Goal: Book appointment/travel/reservation

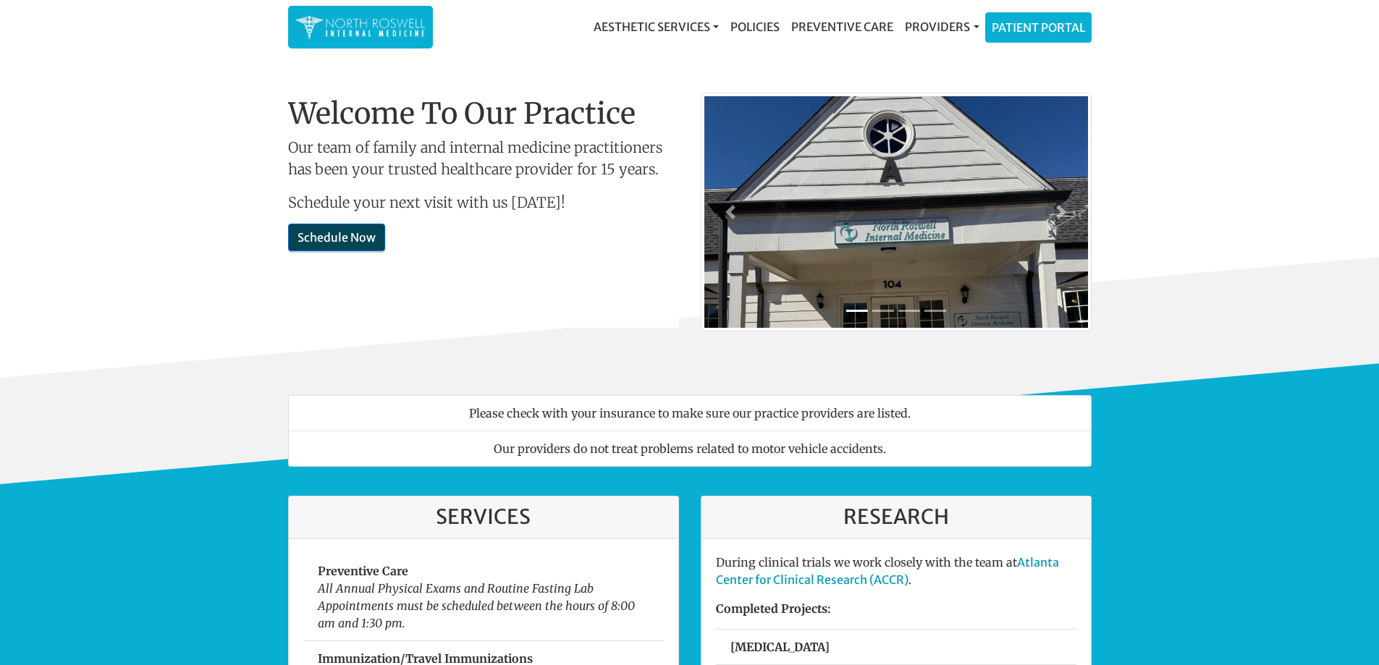
click at [321, 228] on link "Schedule Now" at bounding box center [336, 238] width 97 height 28
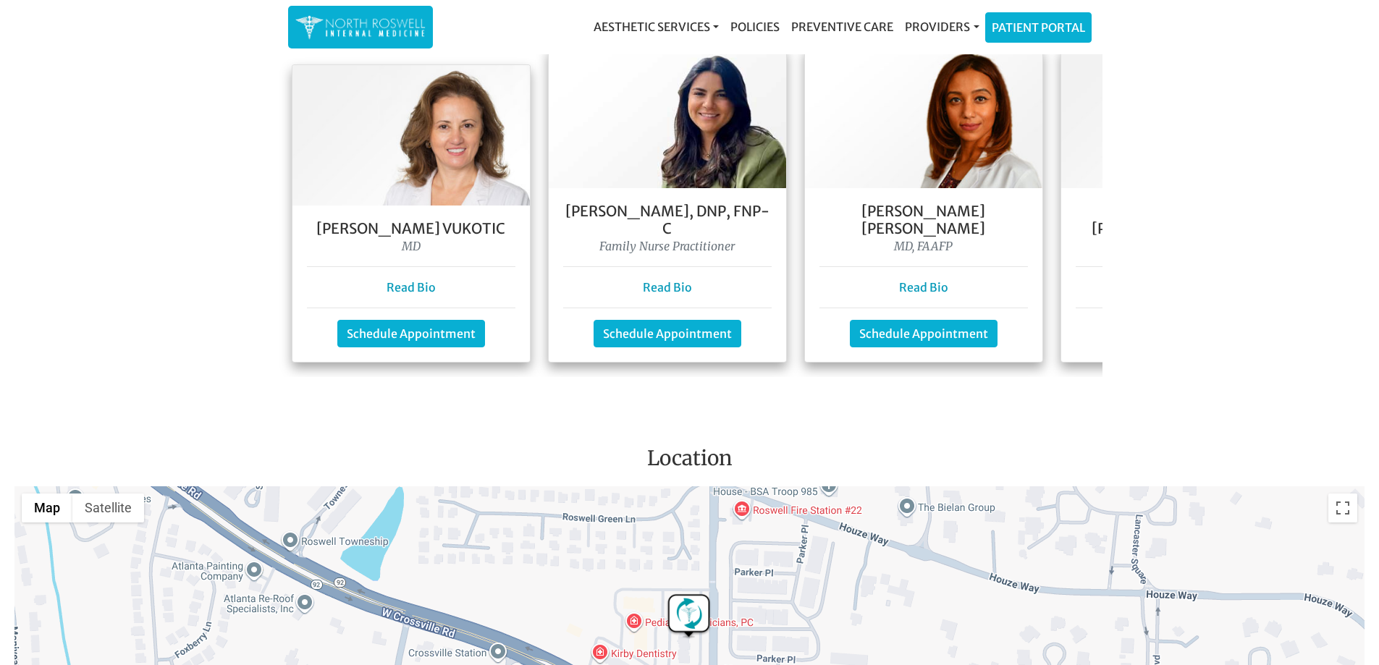
scroll to position [1322, 0]
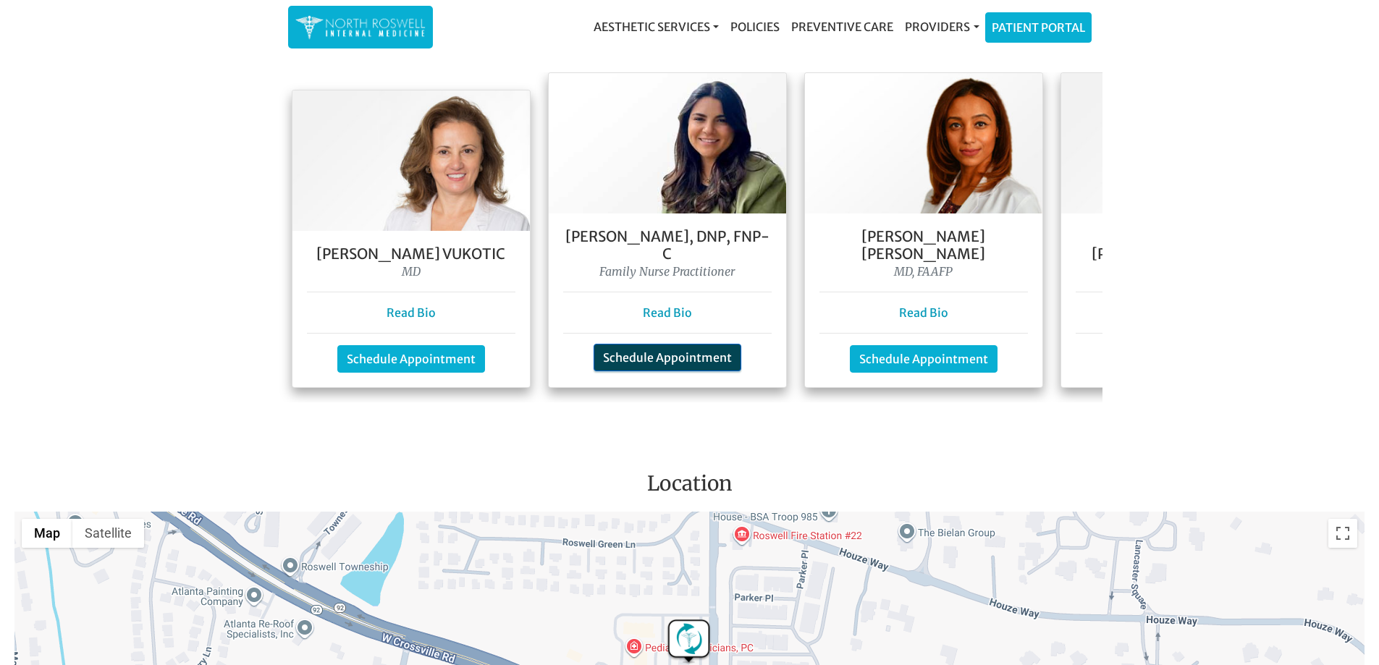
click at [686, 352] on link "Schedule Appointment" at bounding box center [668, 358] width 148 height 28
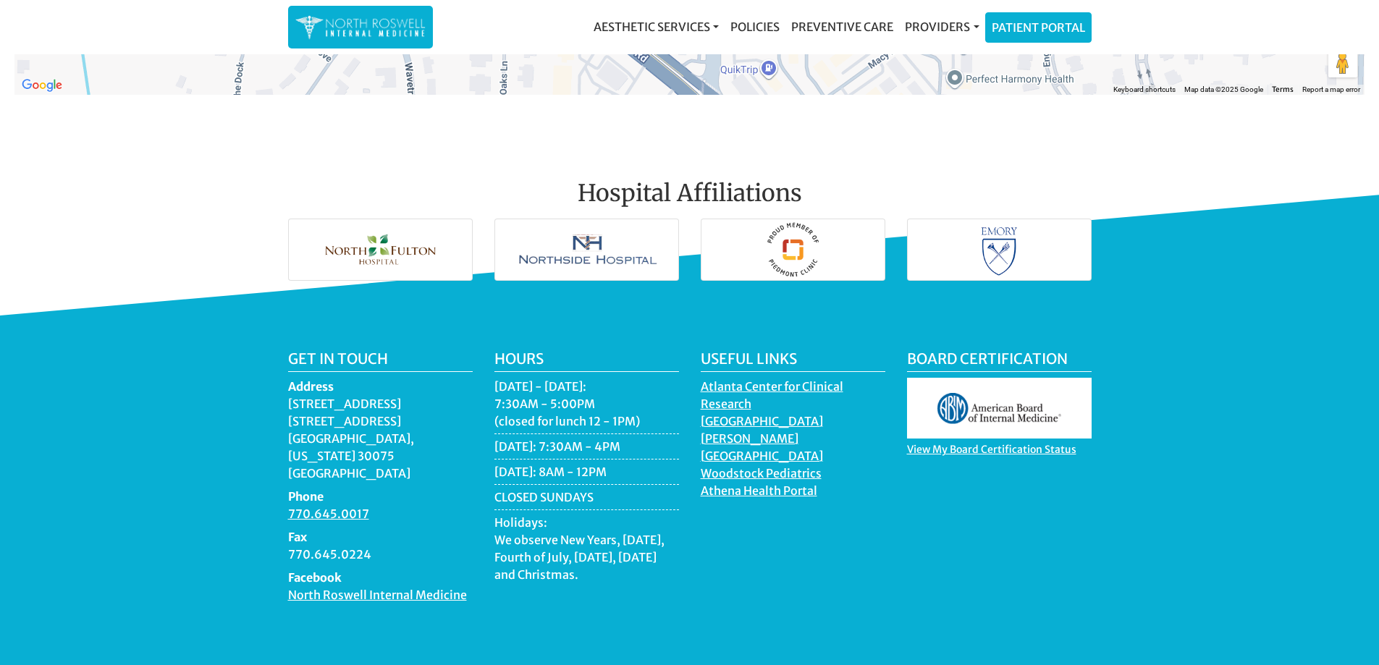
scroll to position [2046, 0]
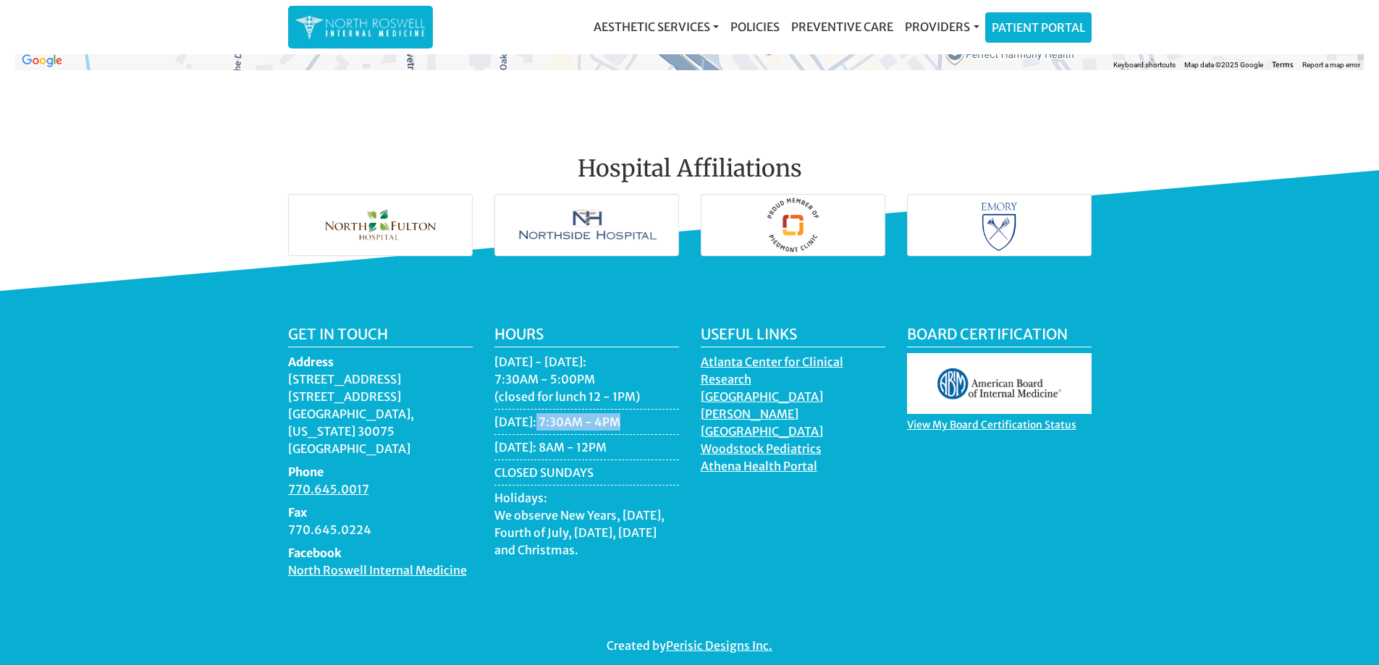
drag, startPoint x: 532, startPoint y: 418, endPoint x: 639, endPoint y: 418, distance: 107.2
click at [639, 418] on li "[DATE]: 7:30AM - 4PM" at bounding box center [587, 424] width 185 height 22
click at [798, 491] on div "Useful Links [GEOGRAPHIC_DATA] for [GEOGRAPHIC_DATA][PERSON_NAME] [GEOGRAPHIC_D…" at bounding box center [793, 458] width 206 height 265
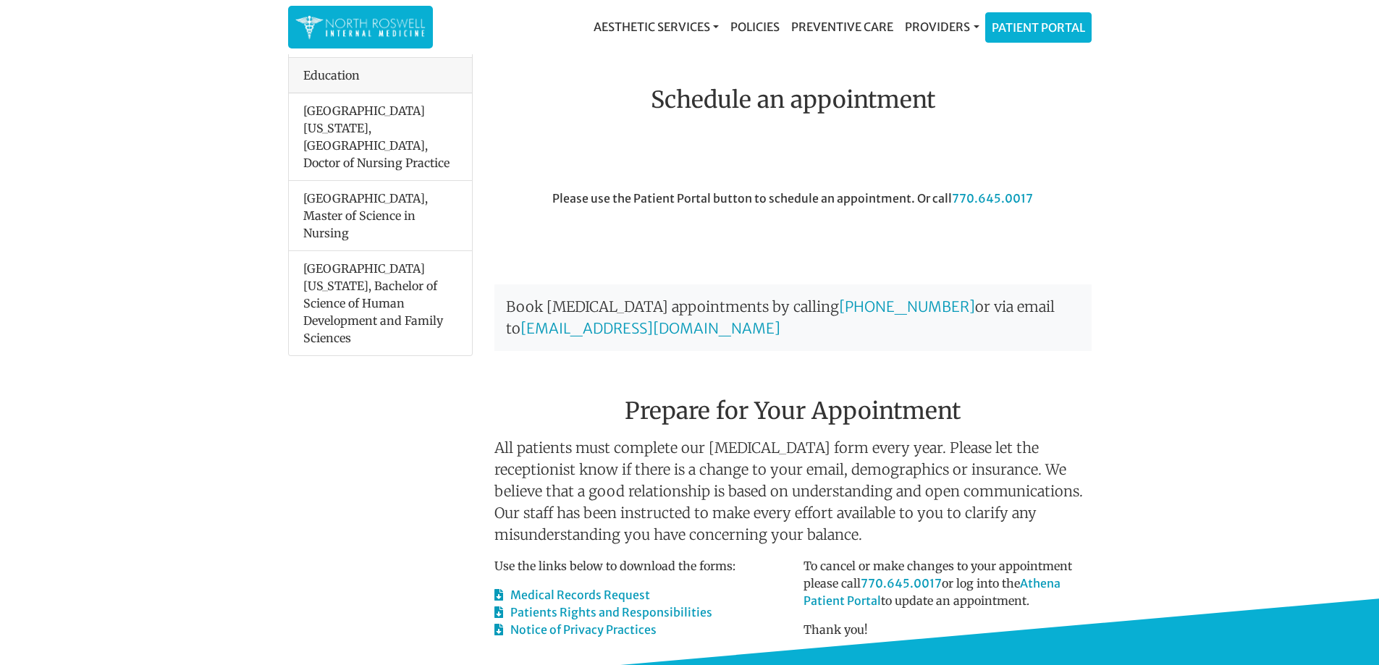
scroll to position [474, 0]
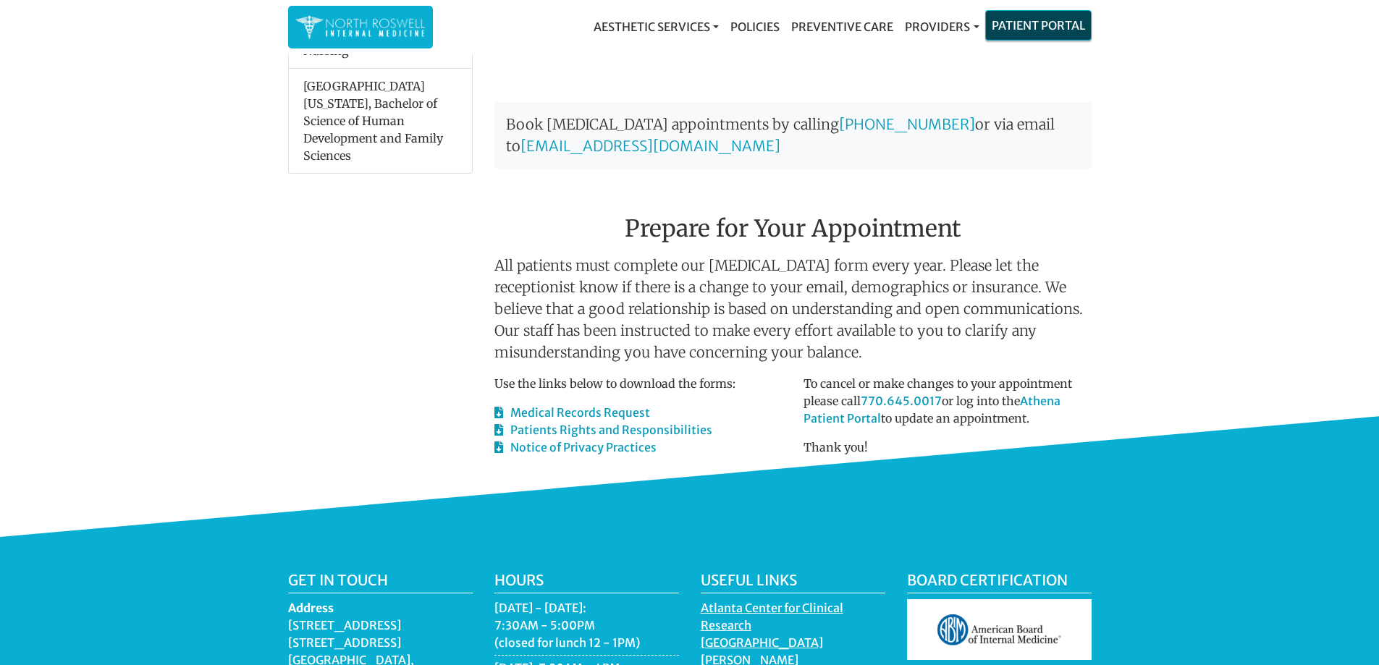
click at [1040, 14] on link "Patient Portal" at bounding box center [1038, 25] width 105 height 29
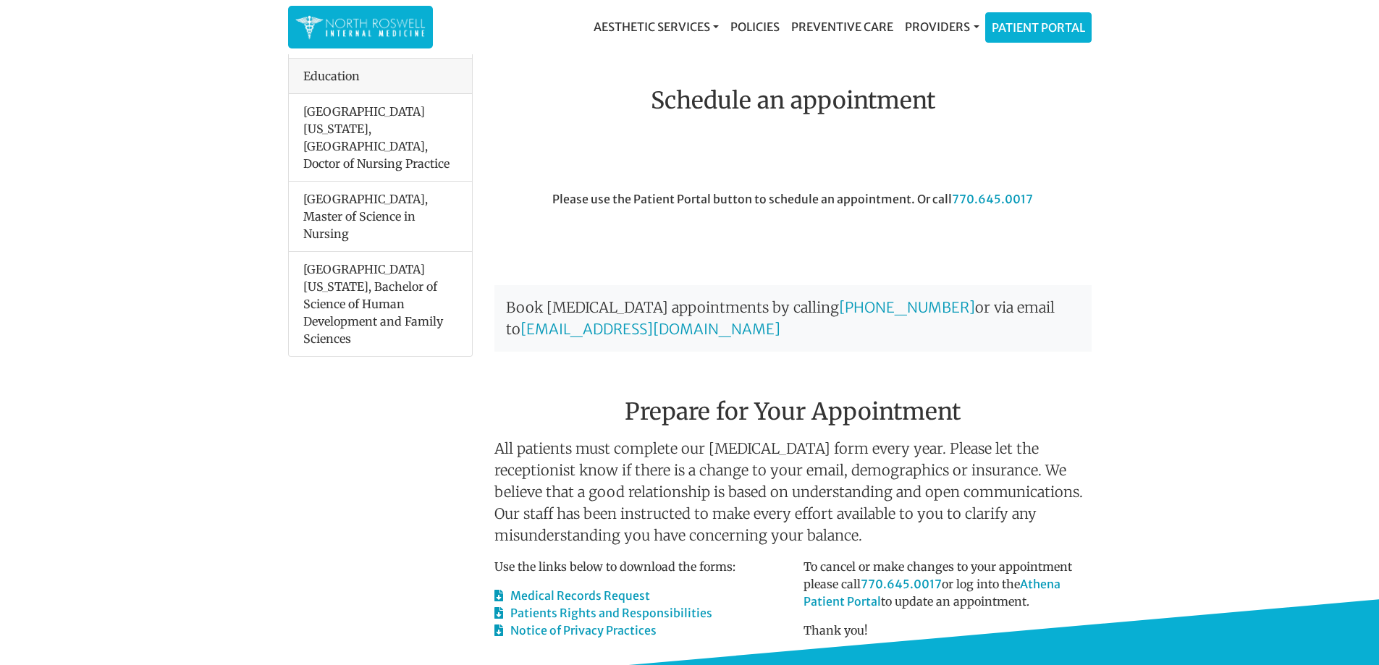
scroll to position [184, 0]
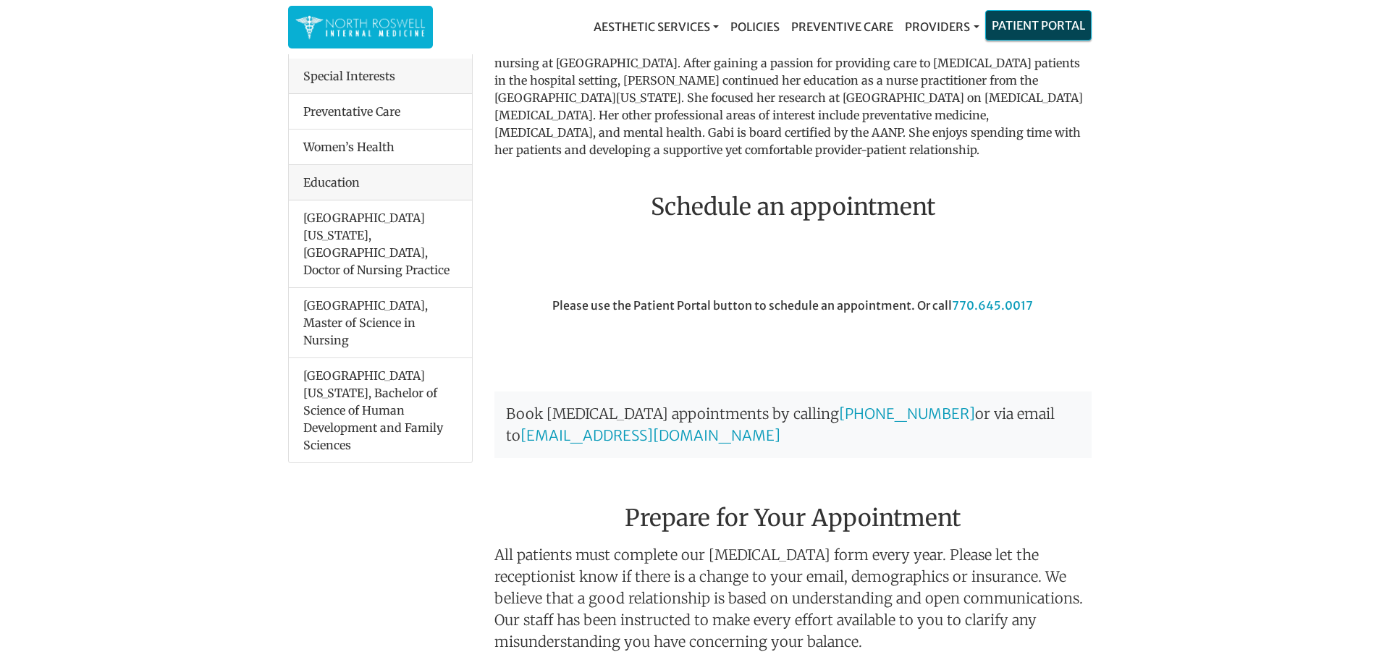
click at [1026, 22] on link "Patient Portal" at bounding box center [1038, 25] width 105 height 29
